Goal: Information Seeking & Learning: Learn about a topic

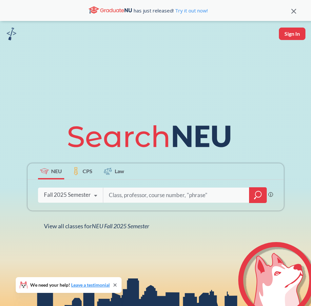
click at [140, 189] on input "search" at bounding box center [176, 195] width 136 height 14
type input "13425"
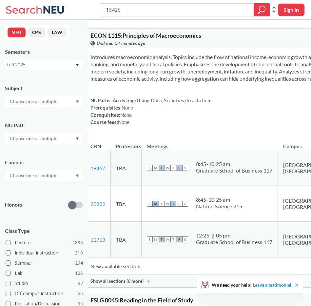
click at [112, 284] on div "Show all sections (6 more)" at bounding box center [243, 281] width 317 height 12
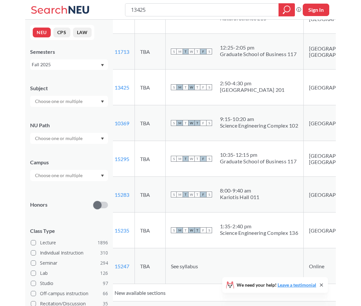
scroll to position [167, 0]
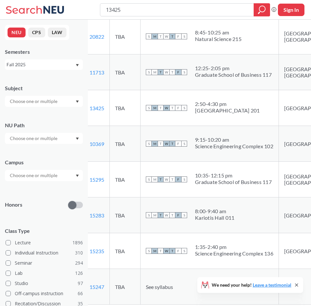
click at [234, 141] on td "S M T W T F S 9:15 - 10:20 am [GEOGRAPHIC_DATA]" at bounding box center [210, 144] width 138 height 36
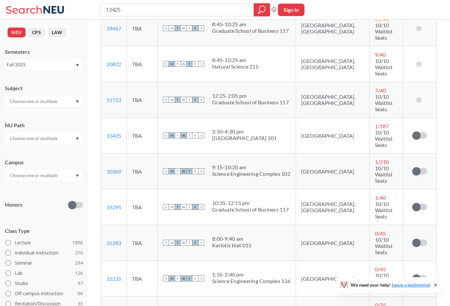
scroll to position [191, 0]
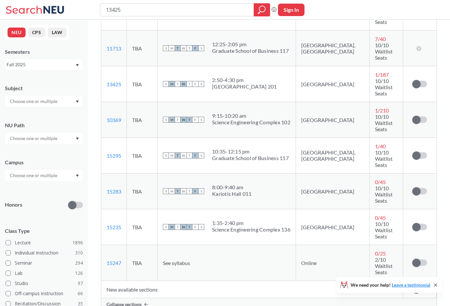
click at [161, 298] on div "Collapse sections" at bounding box center [268, 304] width 335 height 12
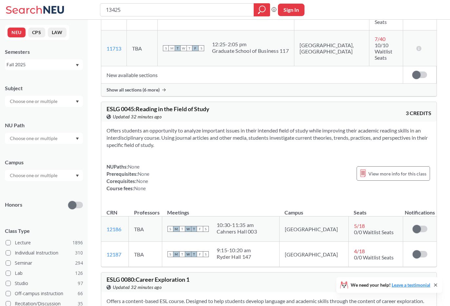
scroll to position [59, 0]
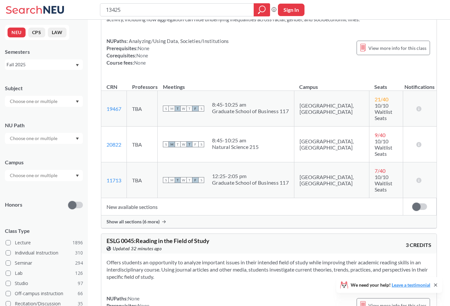
click at [153, 219] on span "Show all sections (6 more)" at bounding box center [132, 222] width 53 height 6
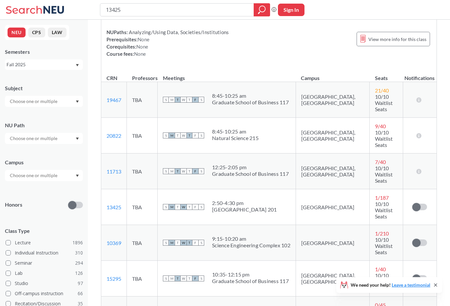
scroll to position [91, 0]
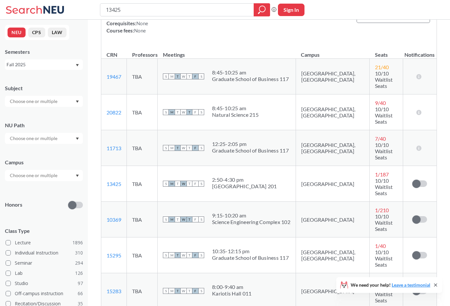
click at [277, 183] on div "[GEOGRAPHIC_DATA] 201" at bounding box center [244, 186] width 65 height 7
drag, startPoint x: 213, startPoint y: 142, endPoint x: 299, endPoint y: 152, distance: 86.5
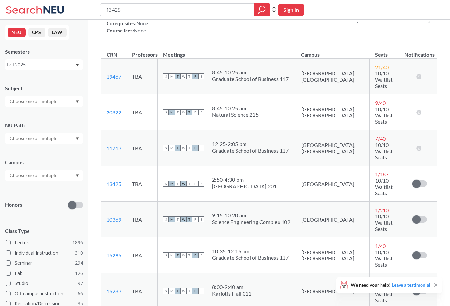
click at [296, 166] on td "S M T W T F S 2:50 - 4:30 pm [GEOGRAPHIC_DATA] 201" at bounding box center [227, 184] width 138 height 36
drag, startPoint x: 299, startPoint y: 152, endPoint x: 212, endPoint y: 141, distance: 87.5
click at [212, 166] on td "S M T W T F S 2:50 - 4:30 pm [GEOGRAPHIC_DATA] 201" at bounding box center [227, 184] width 138 height 36
click at [212, 176] on div "S M T W T F S 2:50 - 4:30 pm [GEOGRAPHIC_DATA] 201" at bounding box center [226, 183] width 127 height 14
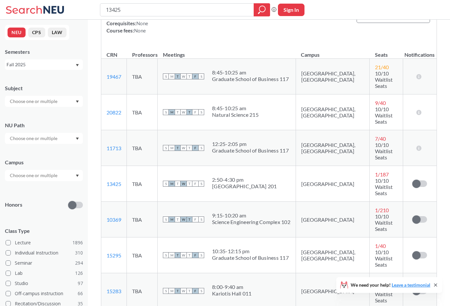
drag, startPoint x: 212, startPoint y: 141, endPoint x: 288, endPoint y: 148, distance: 76.0
click at [288, 176] on div "S M T W T F S 2:50 - 4:30 pm [GEOGRAPHIC_DATA] 201" at bounding box center [226, 183] width 127 height 14
click at [277, 183] on div "[GEOGRAPHIC_DATA] 201" at bounding box center [244, 186] width 65 height 7
drag, startPoint x: 293, startPoint y: 149, endPoint x: 214, endPoint y: 140, distance: 79.1
click at [214, 176] on div "S M T W T F S 2:50 - 4:30 pm [GEOGRAPHIC_DATA] 201" at bounding box center [226, 183] width 127 height 14
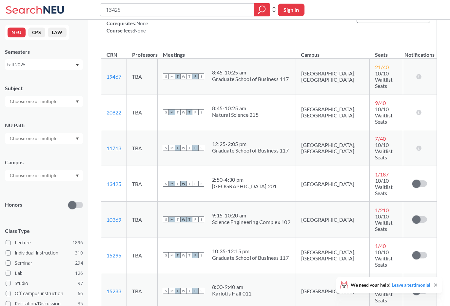
click at [215, 176] on div "S M T W T F S 2:50 - 4:30 pm [GEOGRAPHIC_DATA] 201" at bounding box center [226, 183] width 127 height 14
drag, startPoint x: 215, startPoint y: 141, endPoint x: 280, endPoint y: 141, distance: 65.5
click at [280, 176] on div "S M T W T F S 2:50 - 4:30 pm [GEOGRAPHIC_DATA] 201" at bounding box center [226, 183] width 127 height 14
drag, startPoint x: 293, startPoint y: 149, endPoint x: 242, endPoint y: 148, distance: 50.5
click at [242, 176] on div "S M T W T F S 2:50 - 4:30 pm [GEOGRAPHIC_DATA] 201" at bounding box center [226, 183] width 127 height 14
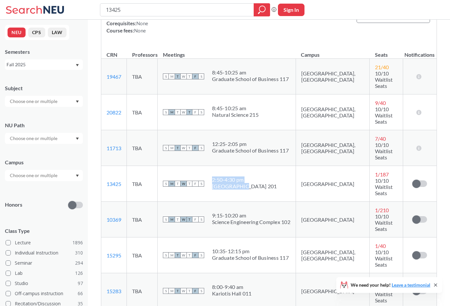
drag, startPoint x: 216, startPoint y: 140, endPoint x: 290, endPoint y: 150, distance: 75.1
click at [277, 176] on span "2:50 - 4:30 pm [GEOGRAPHIC_DATA] 201" at bounding box center [244, 182] width 65 height 13
click at [277, 183] on div "[GEOGRAPHIC_DATA] 201" at bounding box center [244, 186] width 65 height 7
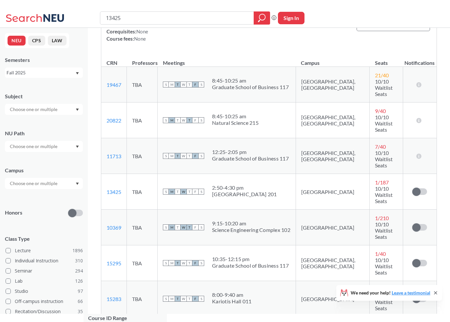
scroll to position [0, 0]
